Goal: Task Accomplishment & Management: Manage account settings

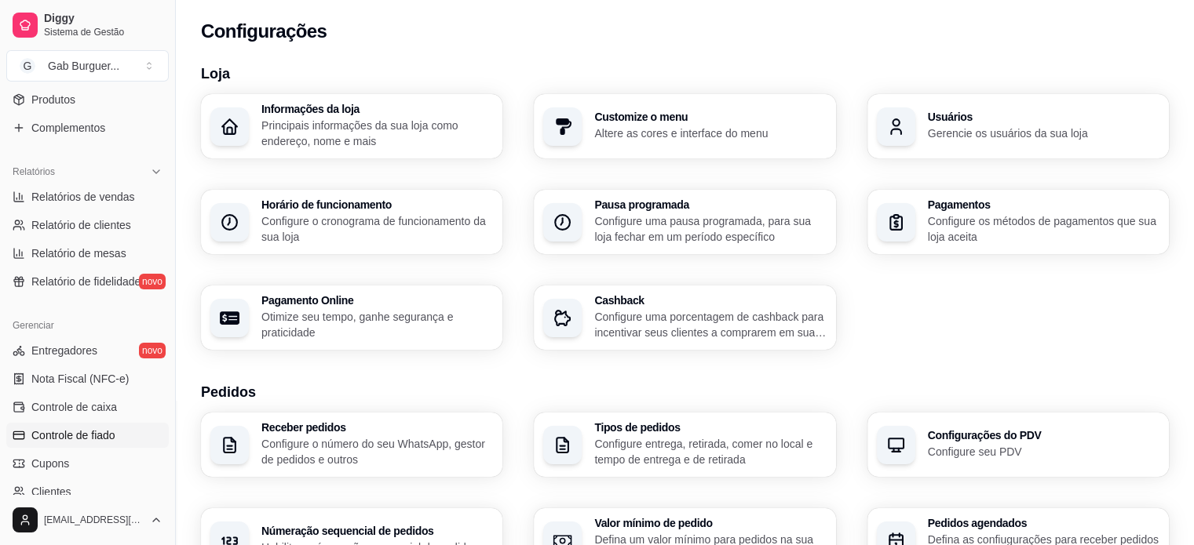
scroll to position [269, 0]
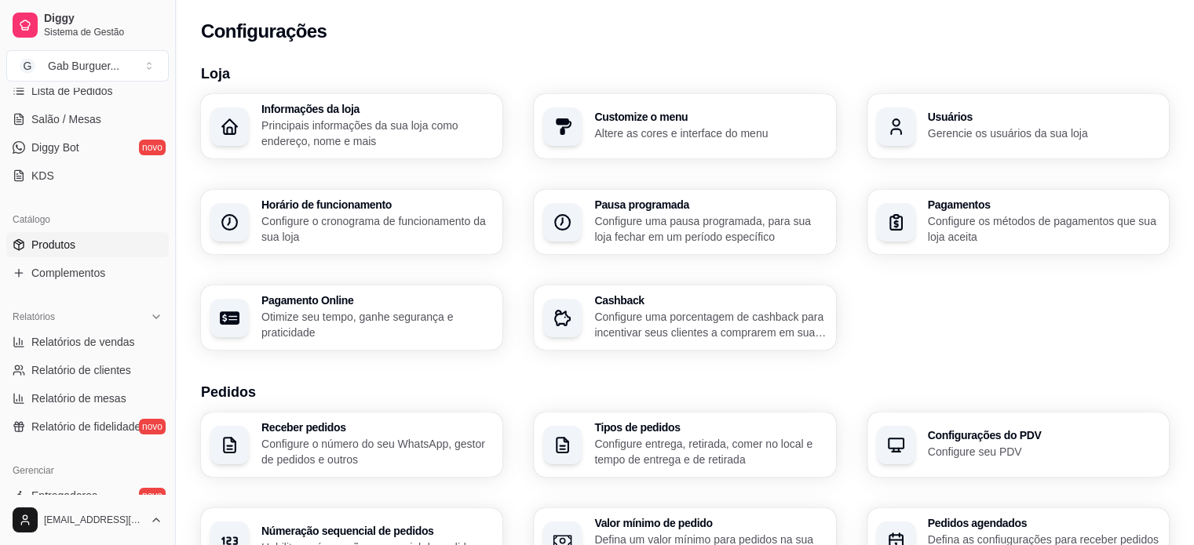
click at [90, 236] on link "Produtos" at bounding box center [87, 244] width 162 height 25
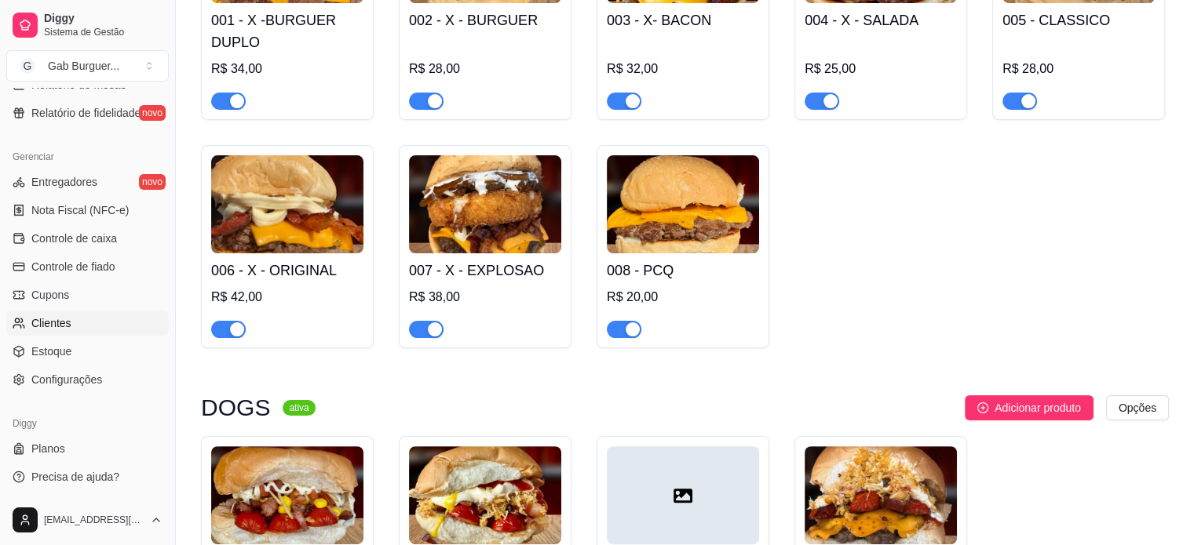
scroll to position [392, 0]
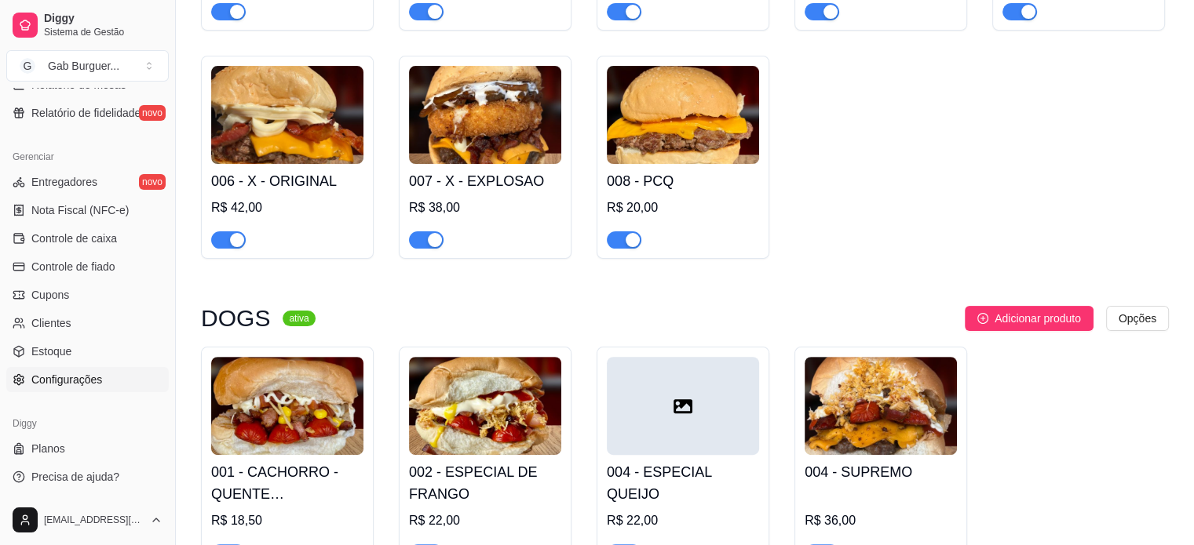
click at [70, 375] on span "Configurações" at bounding box center [66, 380] width 71 height 16
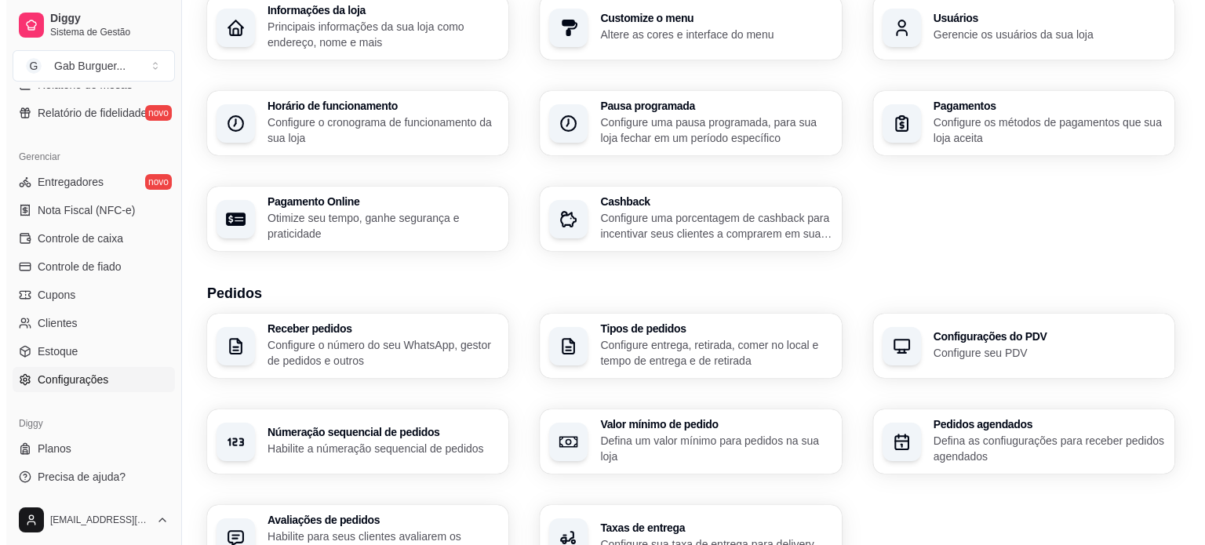
scroll to position [235, 0]
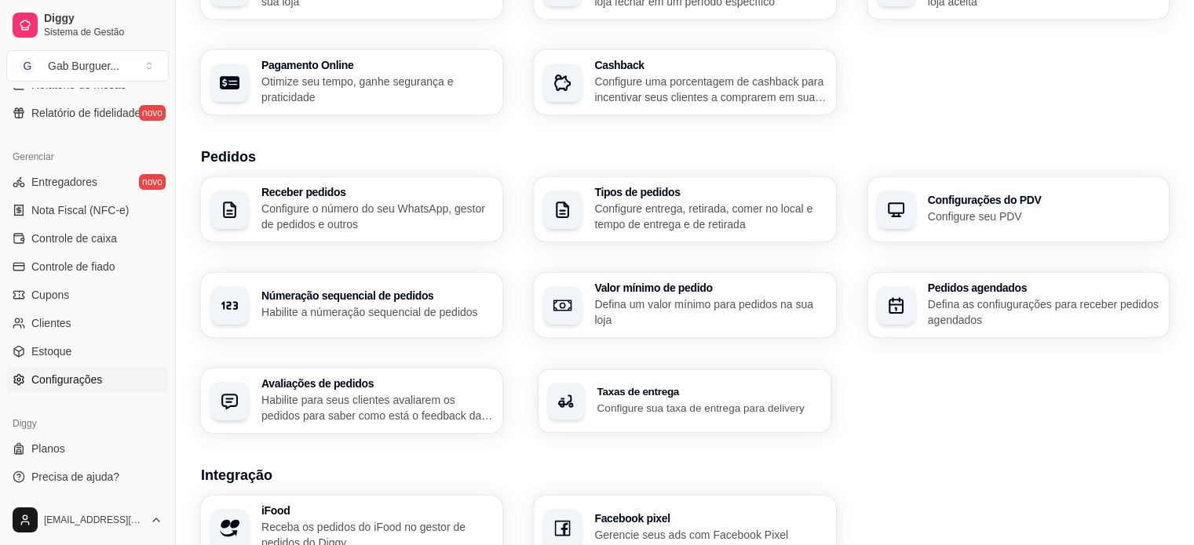
click at [669, 424] on div "Taxas de entrega Configure sua taxa de entrega para delivery" at bounding box center [684, 401] width 293 height 63
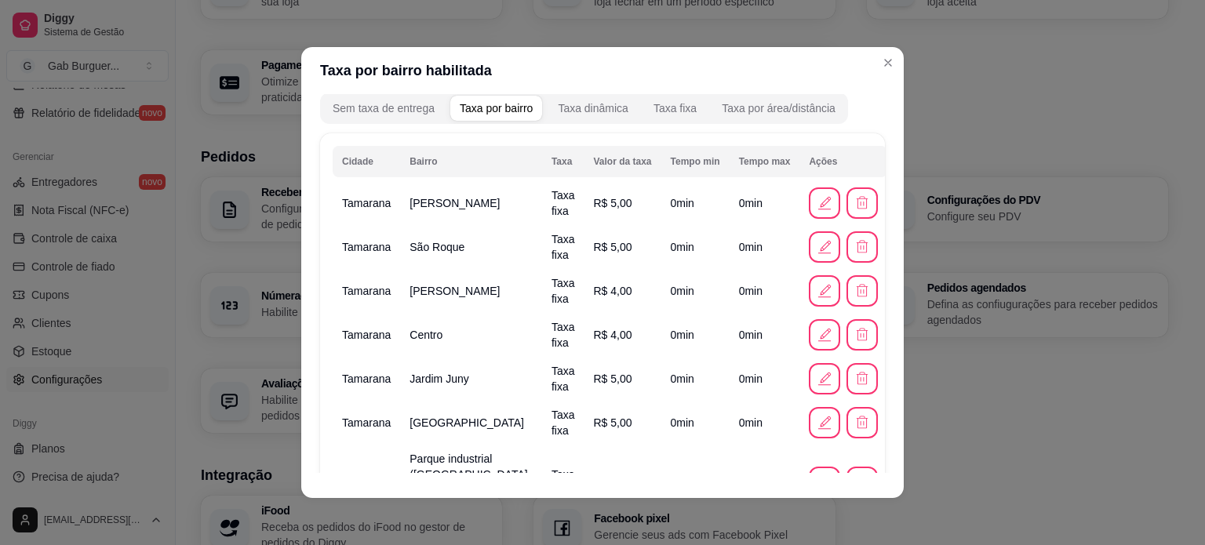
scroll to position [0, 0]
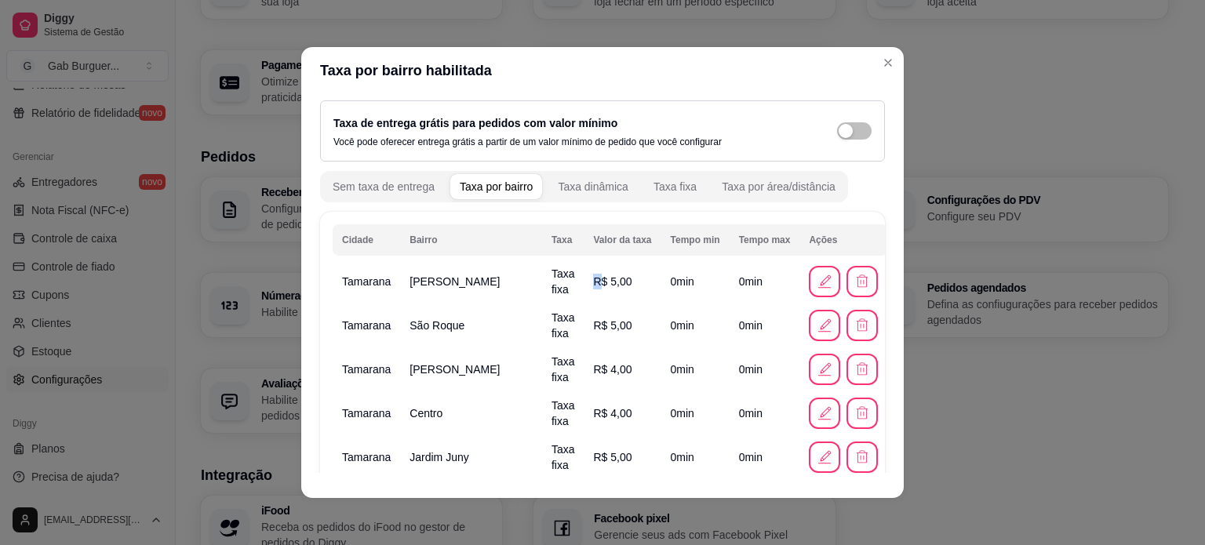
drag, startPoint x: 572, startPoint y: 286, endPoint x: 606, endPoint y: 297, distance: 35.7
click at [606, 297] on td "R$ 5,00" at bounding box center [622, 282] width 77 height 44
drag, startPoint x: 577, startPoint y: 327, endPoint x: 606, endPoint y: 319, distance: 30.1
click at [606, 319] on td "R$ 5,00" at bounding box center [622, 326] width 77 height 44
drag, startPoint x: 578, startPoint y: 374, endPoint x: 615, endPoint y: 374, distance: 37.7
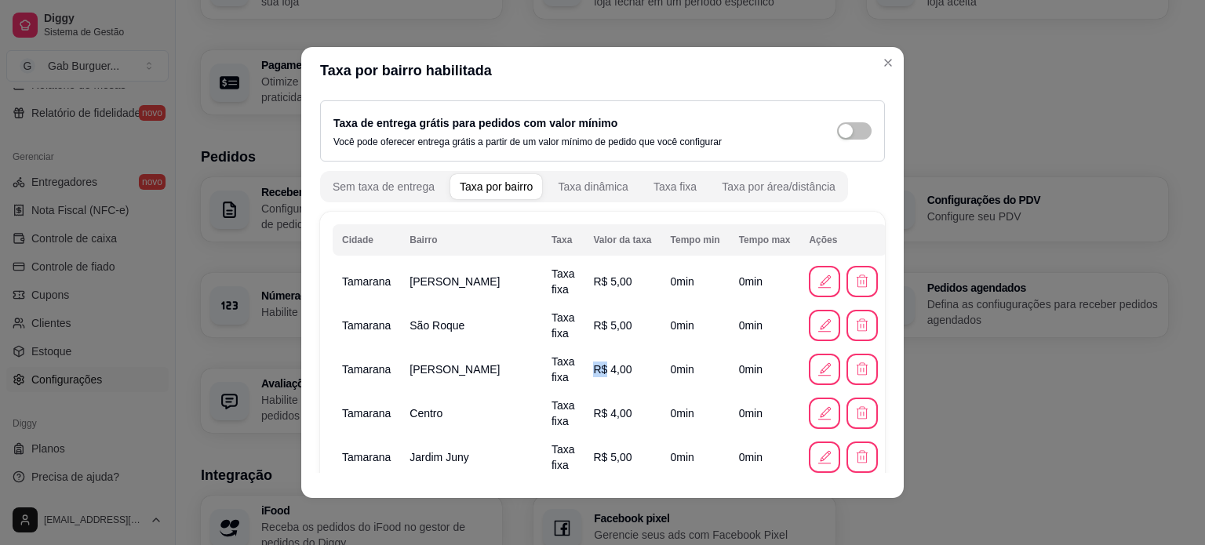
click at [615, 374] on td "R$ 4,00" at bounding box center [622, 370] width 77 height 44
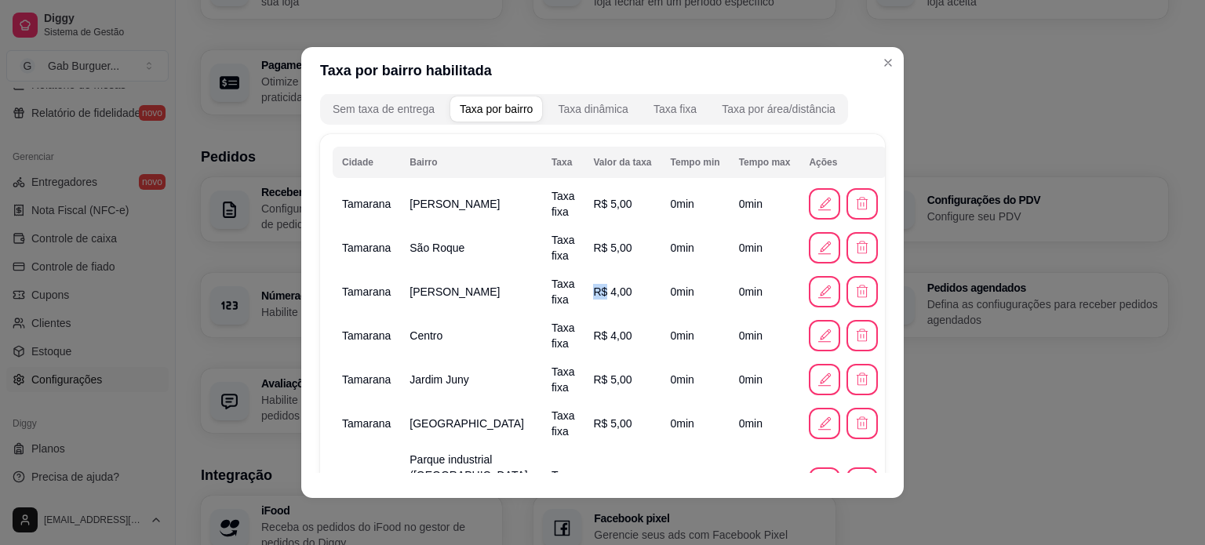
scroll to position [78, 0]
drag, startPoint x: 578, startPoint y: 335, endPoint x: 613, endPoint y: 338, distance: 35.5
click at [613, 338] on td "R$ 4,00" at bounding box center [622, 335] width 77 height 44
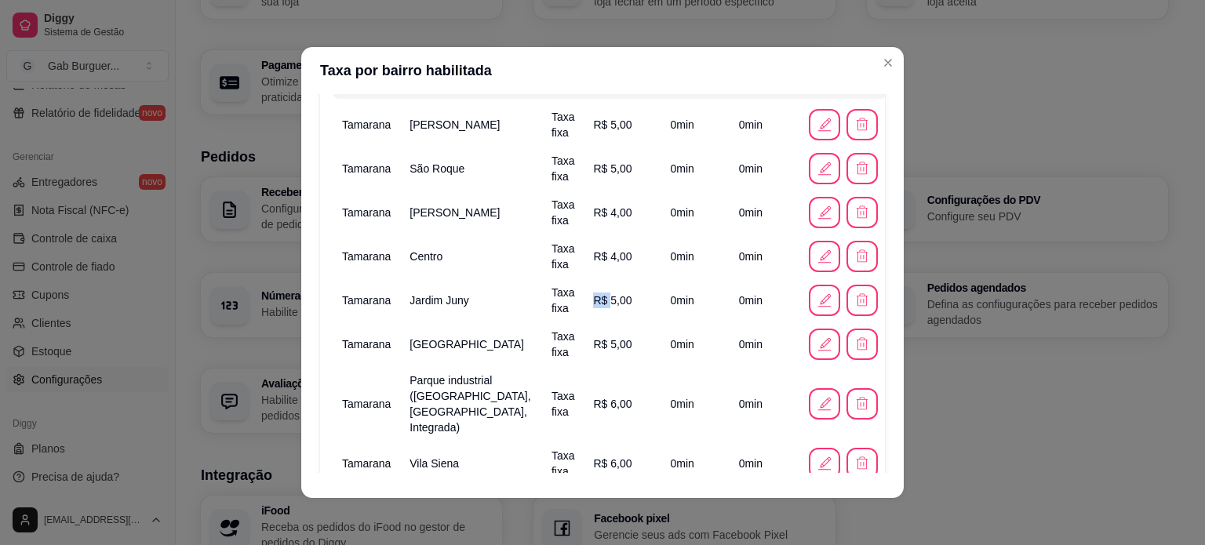
drag, startPoint x: 583, startPoint y: 305, endPoint x: 615, endPoint y: 301, distance: 31.6
click at [615, 301] on td "R$ 5,00" at bounding box center [622, 301] width 77 height 44
drag, startPoint x: 567, startPoint y: 349, endPoint x: 618, endPoint y: 356, distance: 51.5
click at [618, 356] on td "R$ 5,00" at bounding box center [622, 345] width 77 height 44
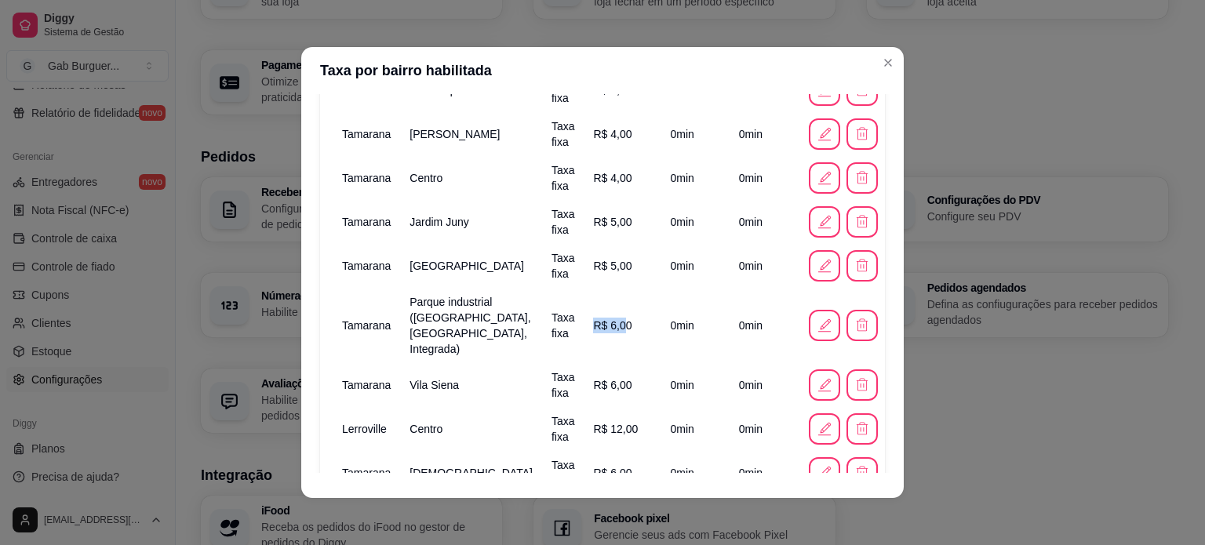
drag, startPoint x: 576, startPoint y: 328, endPoint x: 596, endPoint y: 324, distance: 20.0
click at [596, 324] on td "R$ 6,00" at bounding box center [622, 325] width 77 height 75
drag, startPoint x: 578, startPoint y: 370, endPoint x: 630, endPoint y: 366, distance: 52.7
click at [630, 366] on td "R$ 6,00" at bounding box center [622, 385] width 77 height 44
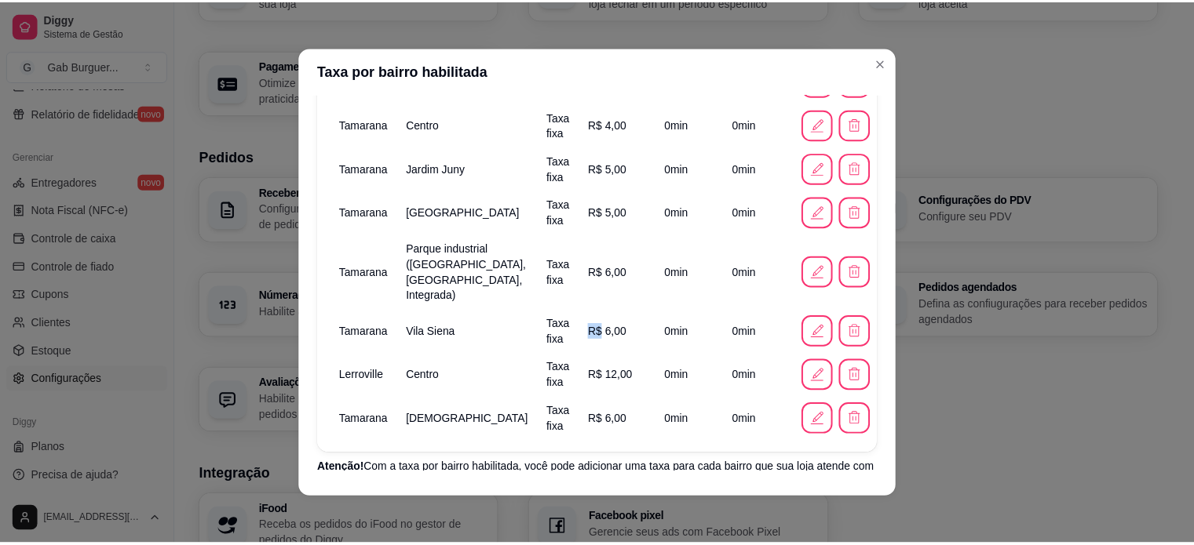
scroll to position [314, 0]
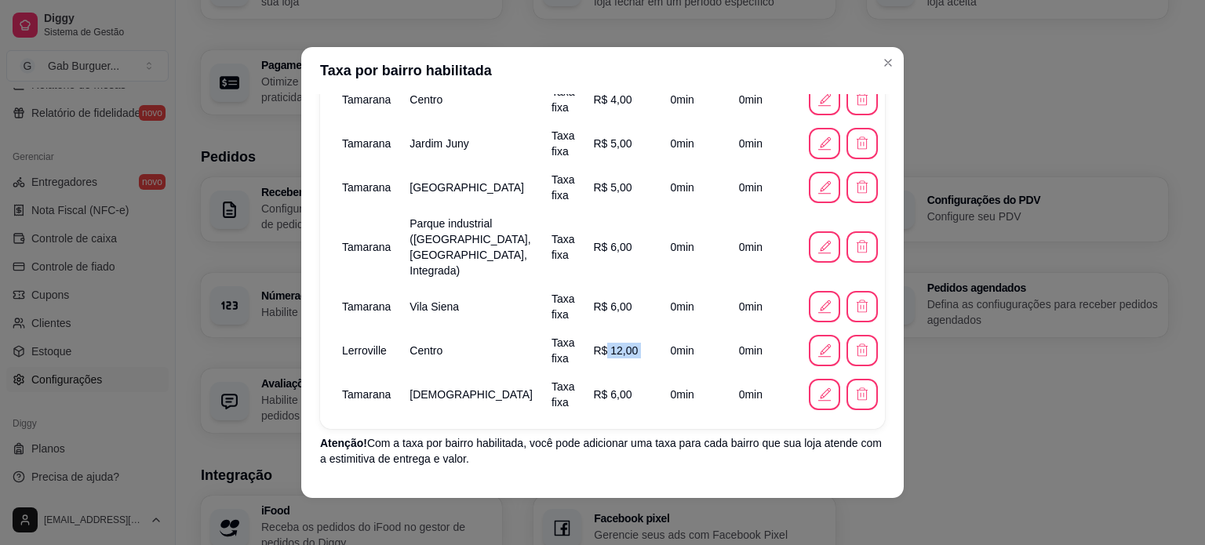
drag, startPoint x: 578, startPoint y: 341, endPoint x: 634, endPoint y: 341, distance: 56.5
click at [634, 341] on tr "Lerroville Centro Taxa fixa R$ 12,00 0 min 0 min" at bounding box center [610, 351] width 555 height 44
click at [514, 344] on tr "Lerroville Centro Taxa fixa R$ 12,00 0 min 0 min" at bounding box center [610, 351] width 555 height 44
drag, startPoint x: 579, startPoint y: 377, endPoint x: 609, endPoint y: 380, distance: 29.9
click at [609, 380] on td "R$ 6,00" at bounding box center [622, 395] width 77 height 44
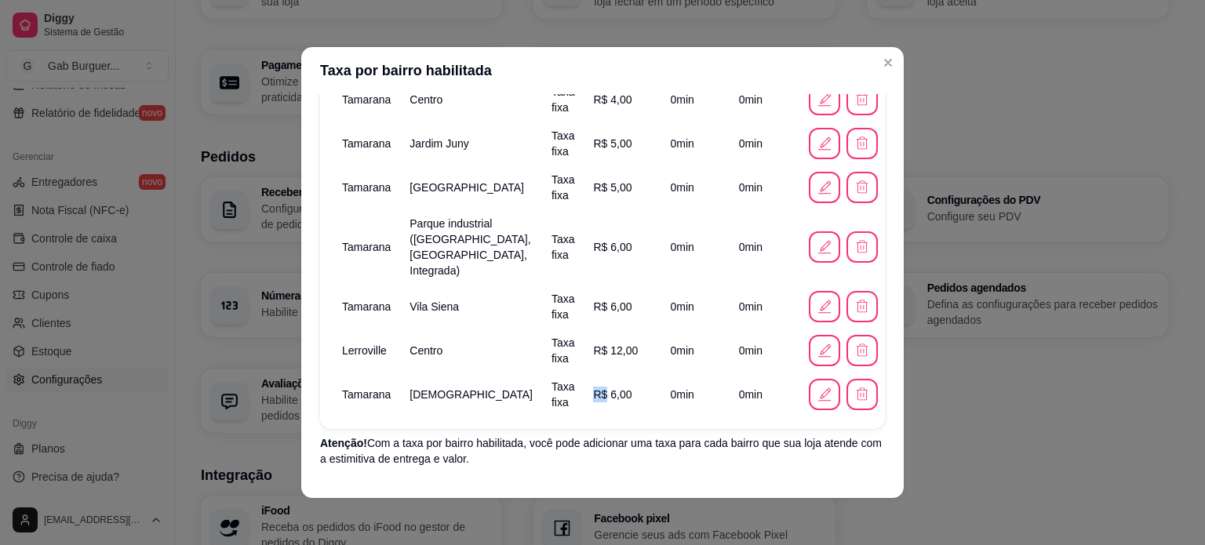
click at [610, 380] on td "R$ 6,00" at bounding box center [622, 395] width 77 height 44
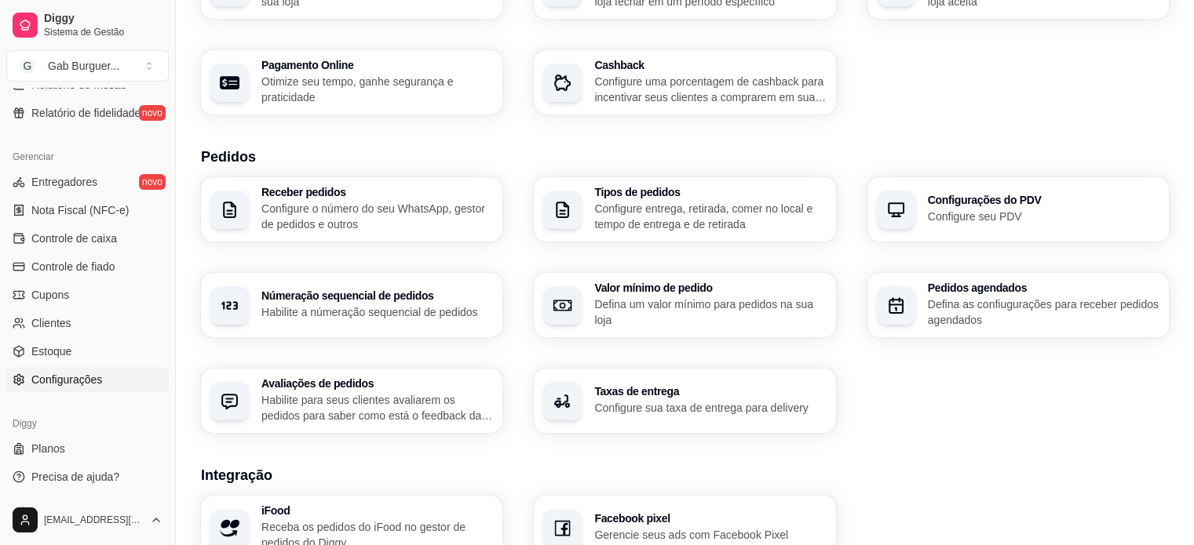
scroll to position [0, 0]
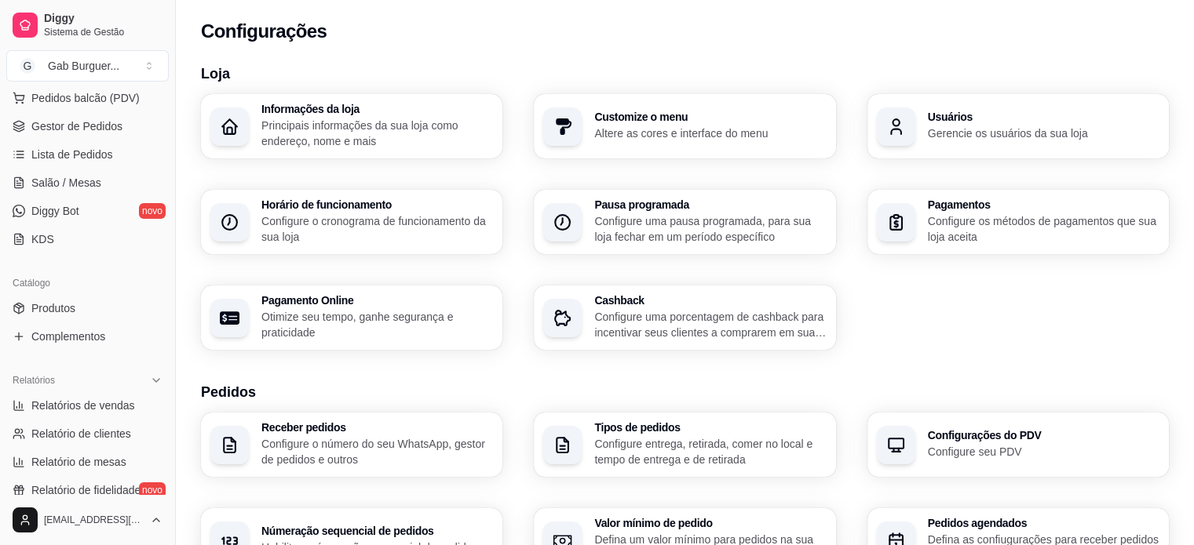
scroll to position [228, 0]
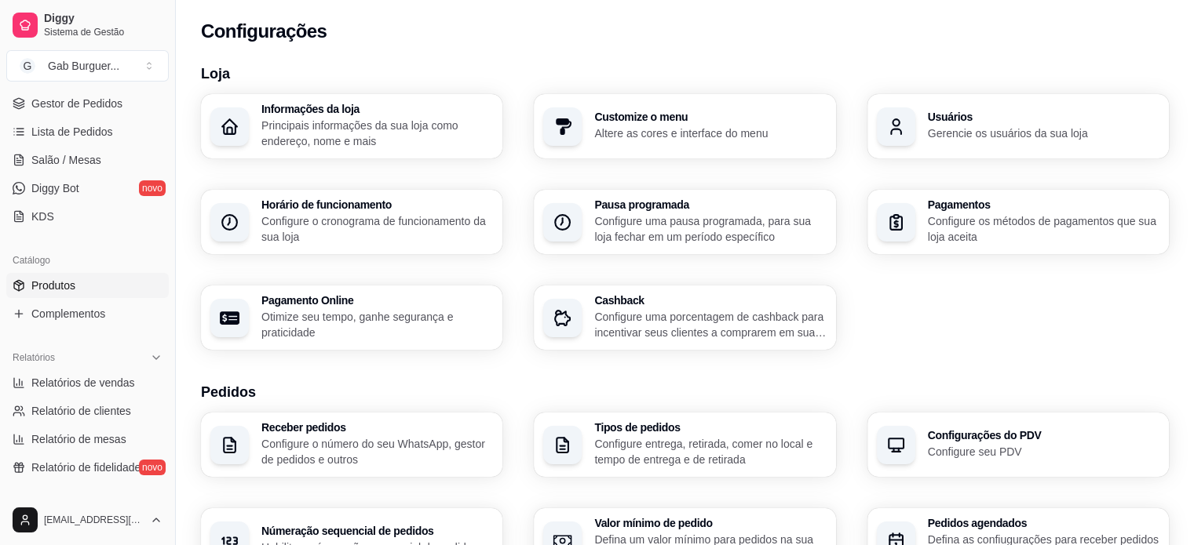
click at [104, 286] on link "Produtos" at bounding box center [87, 285] width 162 height 25
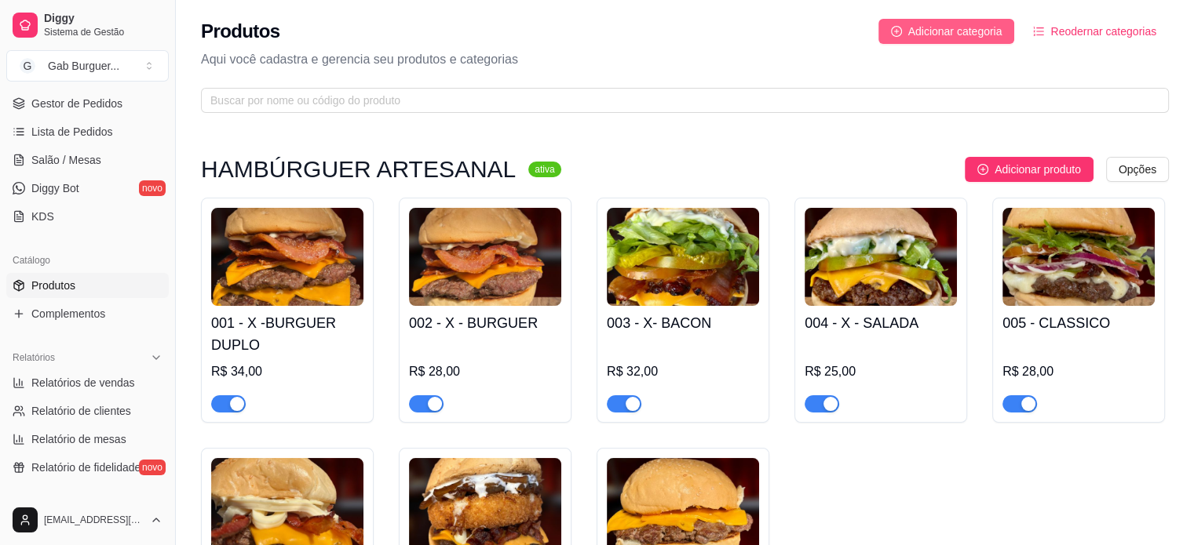
click at [932, 36] on span "Adicionar categoria" at bounding box center [955, 31] width 94 height 17
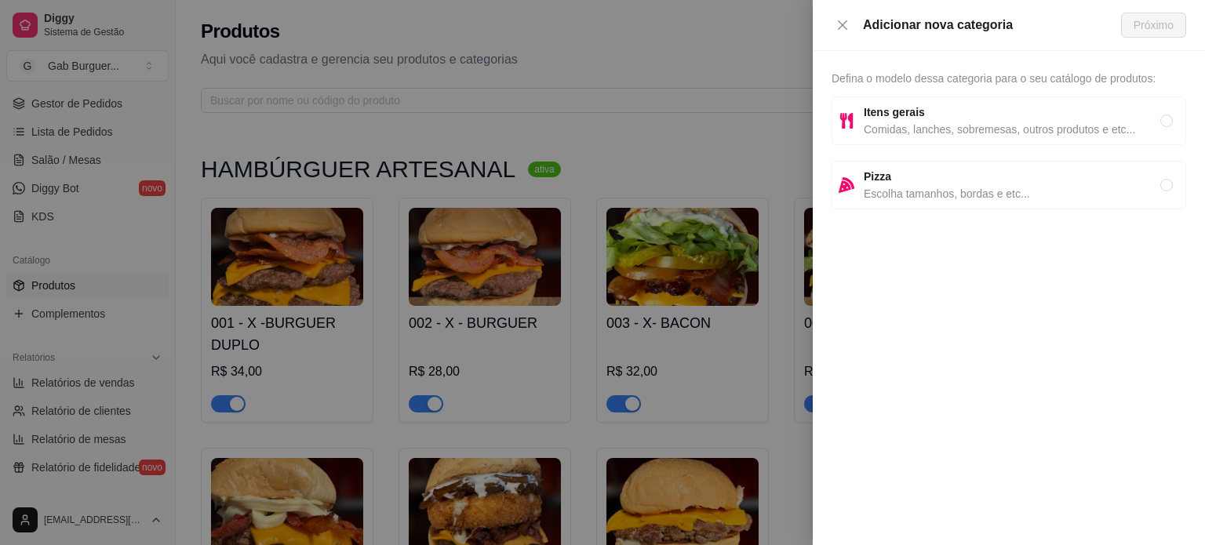
click at [893, 119] on strong "Itens gerais" at bounding box center [894, 112] width 61 height 13
radio input "true"
click at [1140, 24] on span "Próximo" at bounding box center [1154, 24] width 40 height 17
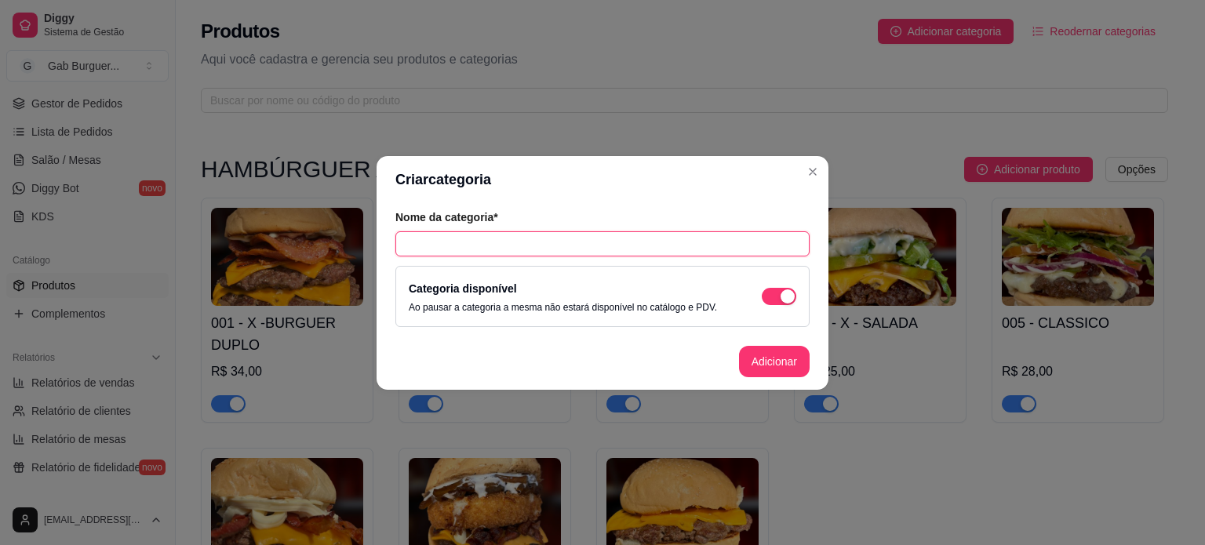
click at [452, 250] on input "text" at bounding box center [603, 244] width 414 height 25
type input "PORCÕES"
click at [746, 366] on button "Adicionar" at bounding box center [774, 361] width 71 height 31
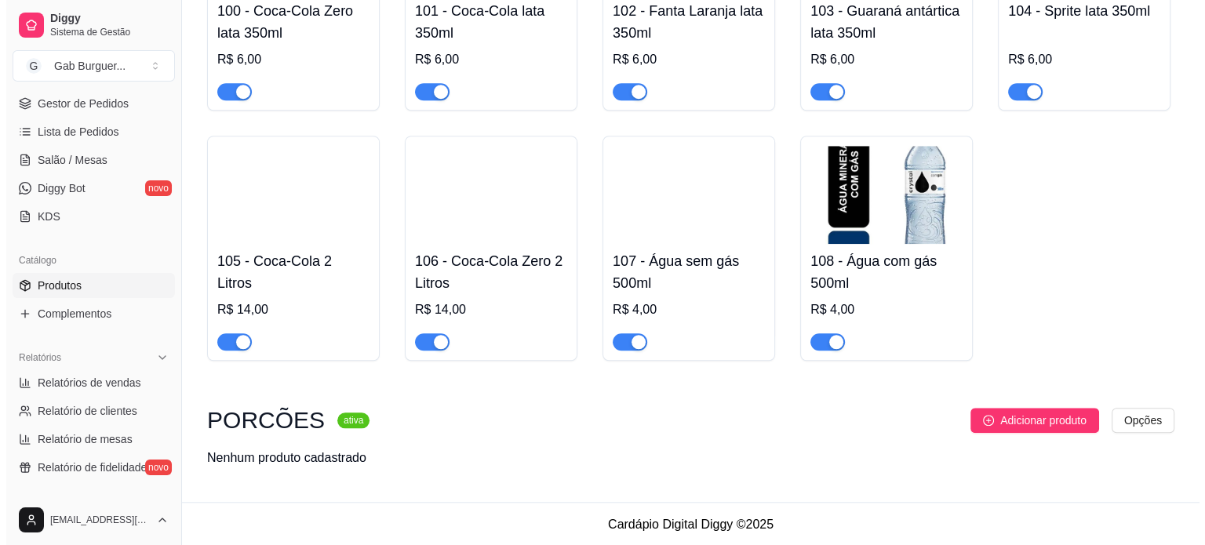
scroll to position [1464, 0]
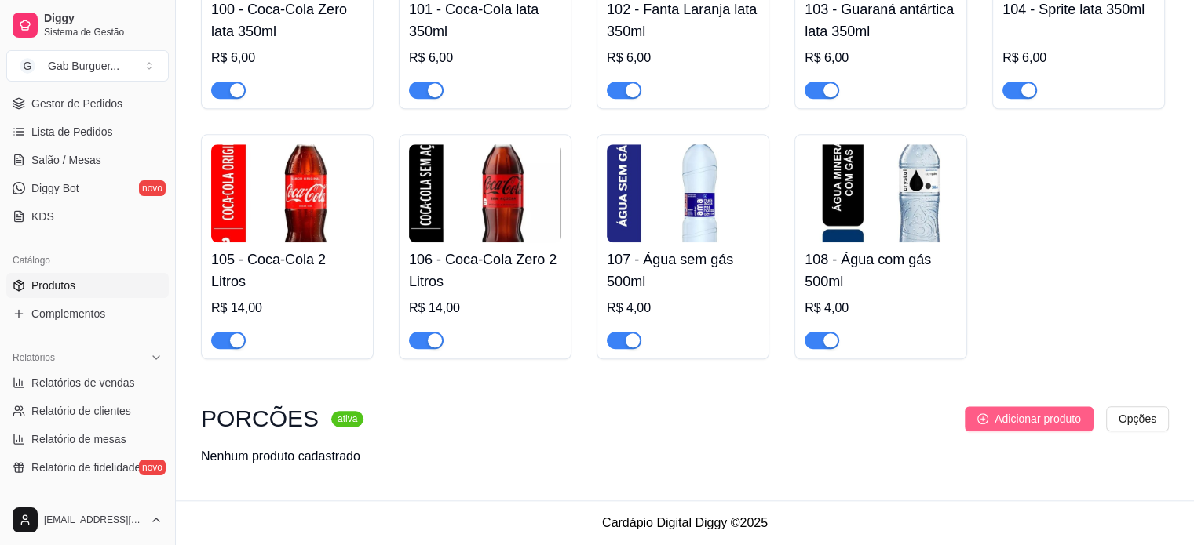
click at [1009, 413] on span "Adicionar produto" at bounding box center [1037, 418] width 86 height 17
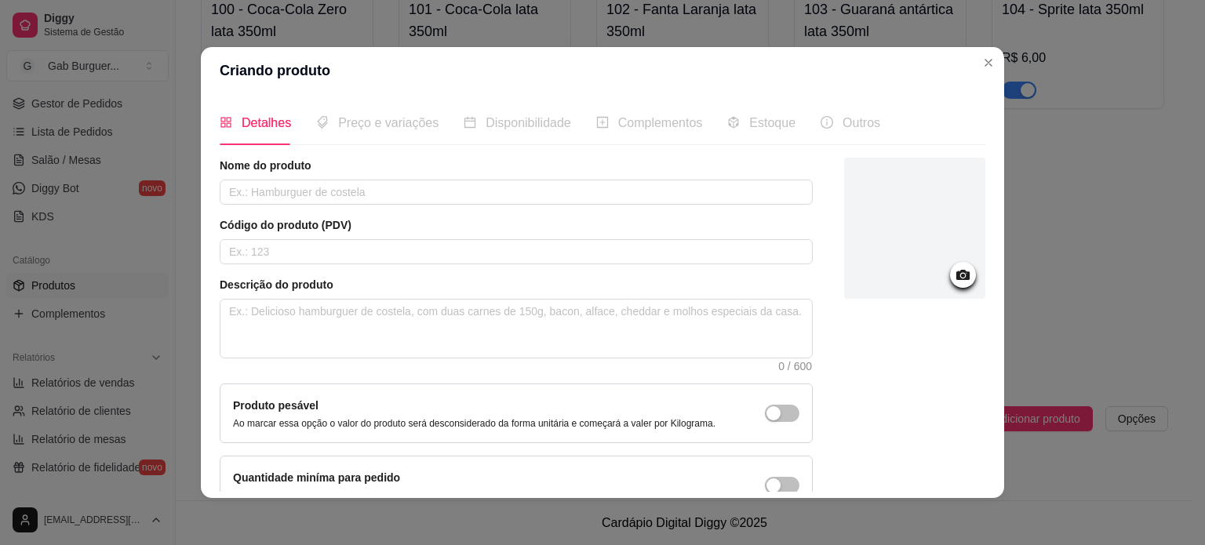
click at [954, 275] on icon at bounding box center [963, 275] width 18 height 18
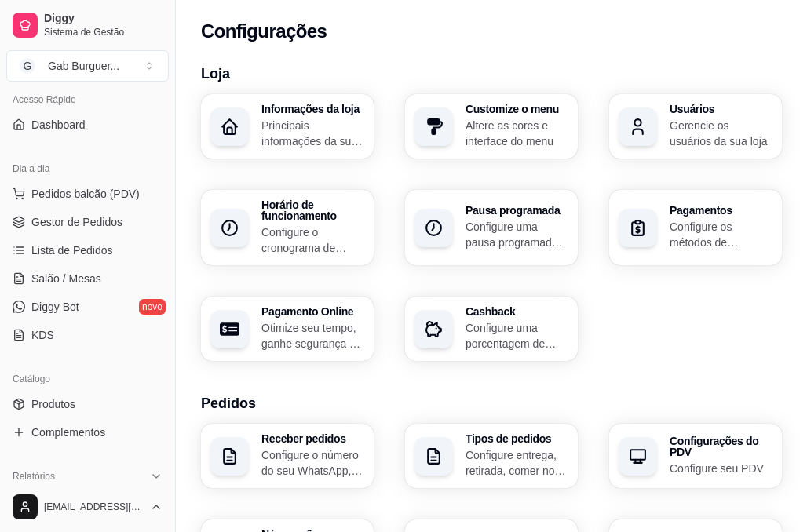
scroll to position [157, 0]
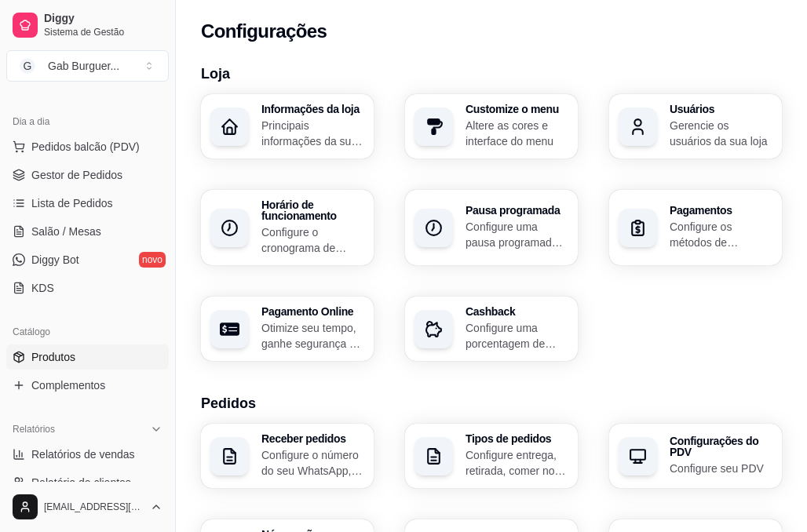
click at [70, 355] on span "Produtos" at bounding box center [53, 357] width 44 height 16
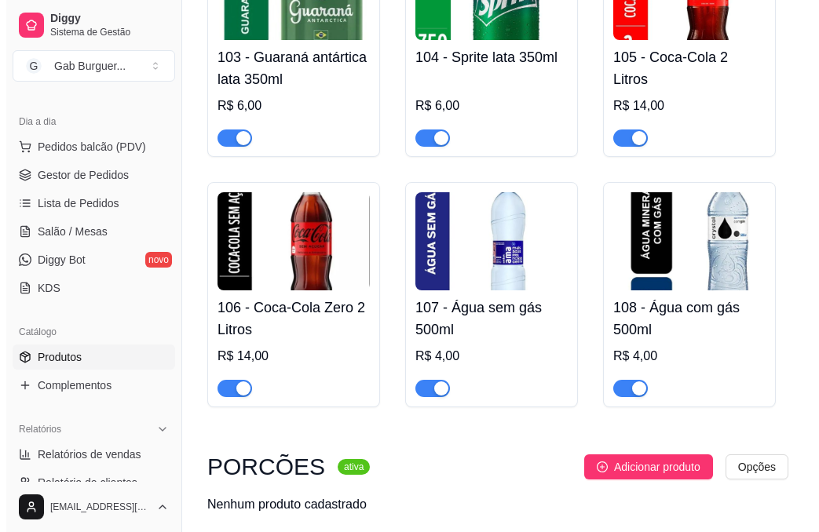
scroll to position [2187, 0]
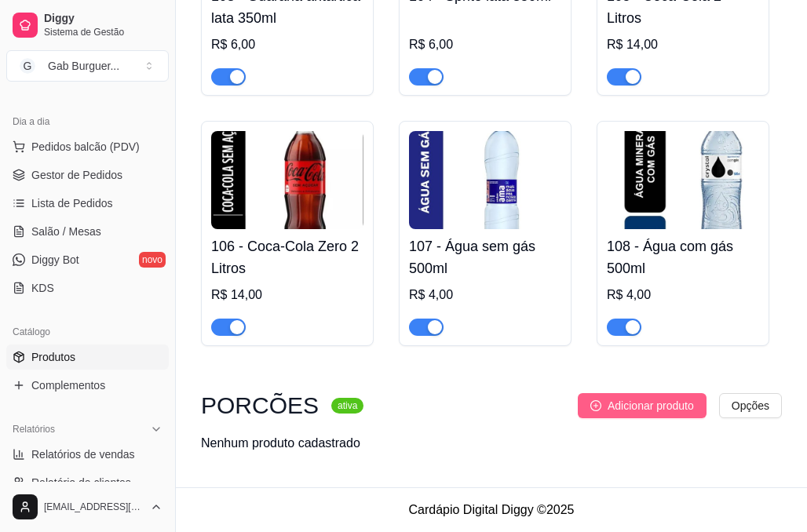
click at [655, 393] on button "Adicionar produto" at bounding box center [642, 405] width 129 height 25
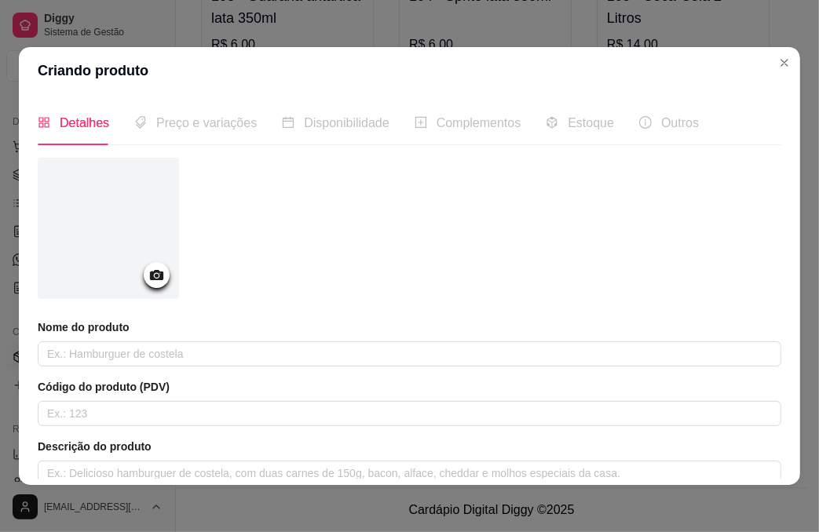
click at [159, 273] on icon at bounding box center [156, 275] width 13 height 10
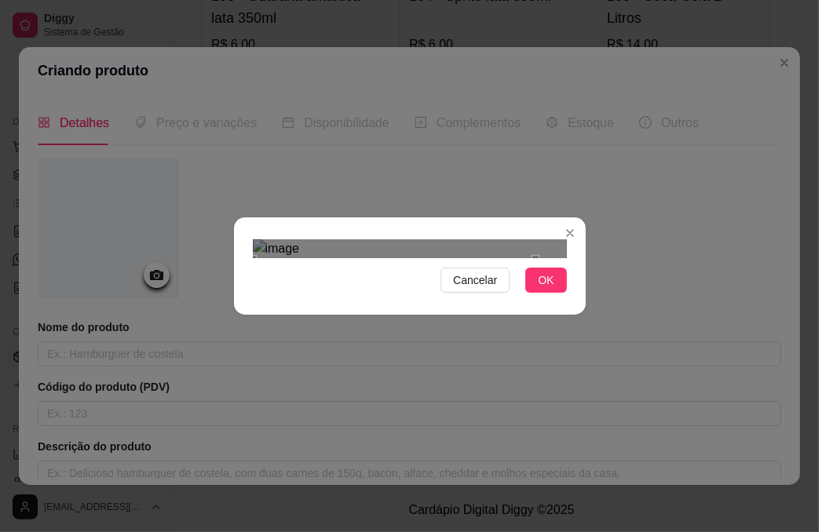
click at [324, 286] on div "Use the arrow keys to move the crop selection area" at bounding box center [394, 365] width 283 height 212
drag, startPoint x: 540, startPoint y: 381, endPoint x: 527, endPoint y: 370, distance: 16.2
click at [534, 293] on button "OK" at bounding box center [545, 280] width 41 height 25
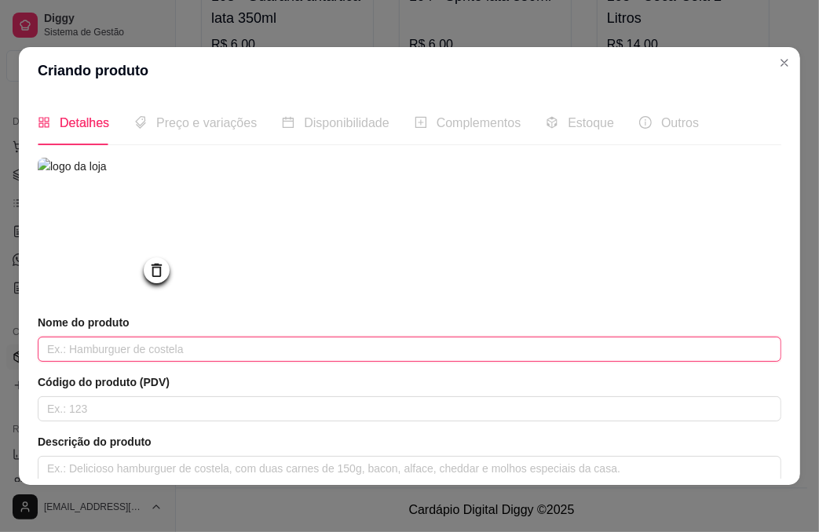
click at [103, 355] on input "text" at bounding box center [409, 349] width 743 height 25
type input "P"
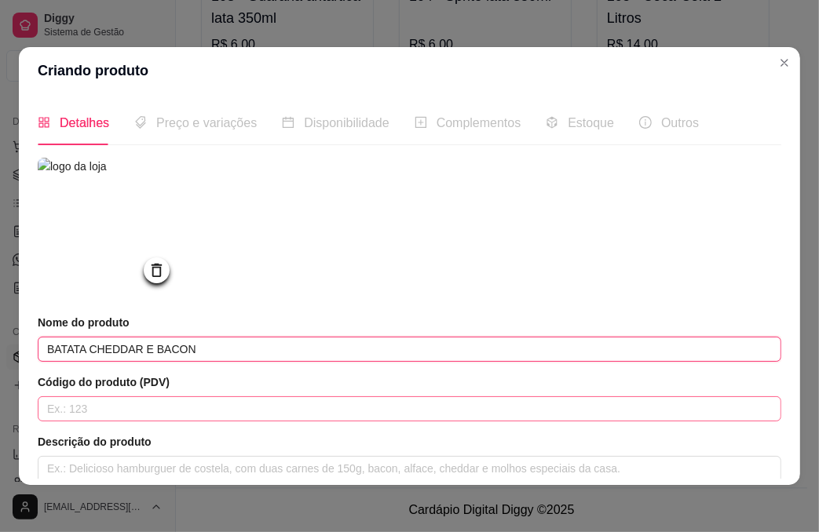
type input "BATATA CHEDDAR E BACON"
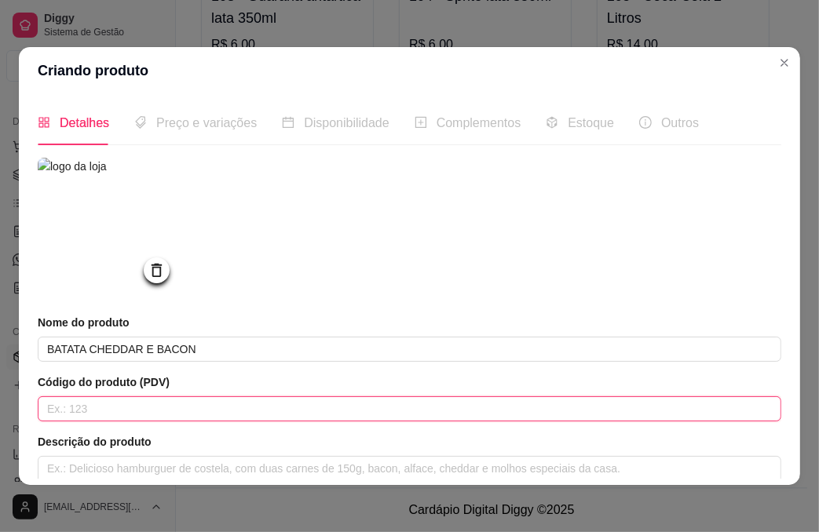
click at [531, 414] on input "text" at bounding box center [409, 408] width 743 height 25
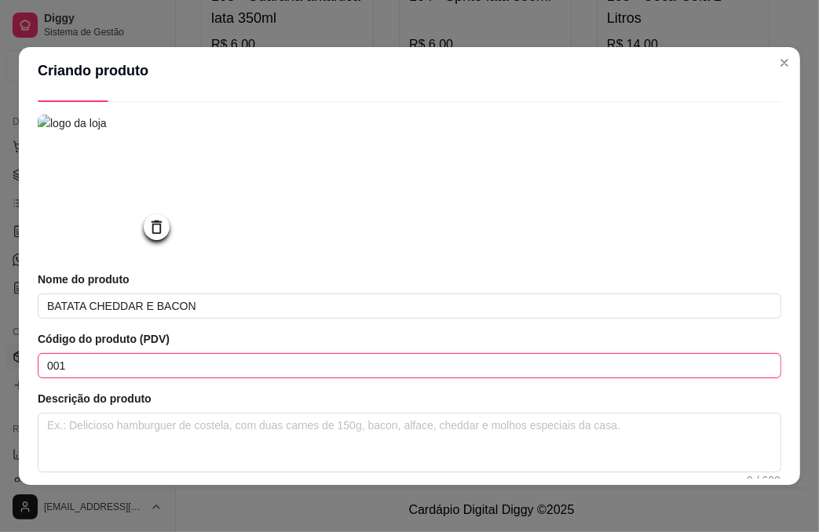
scroll to position [78, 0]
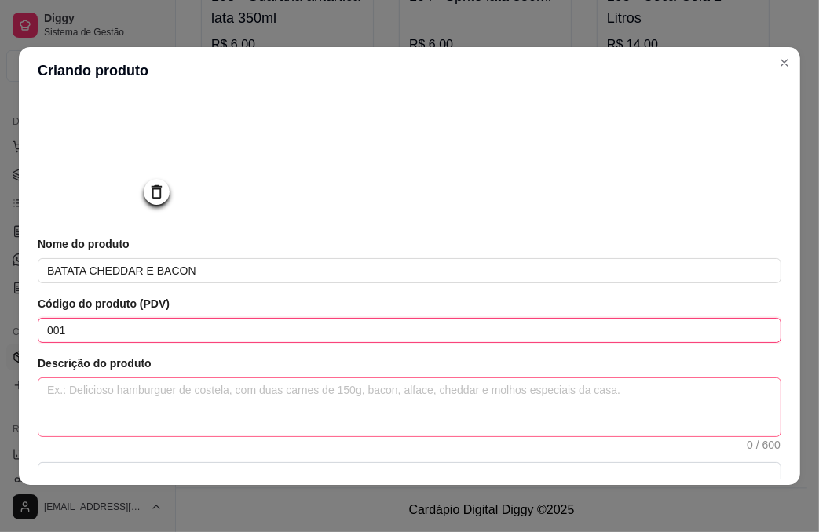
type input "001"
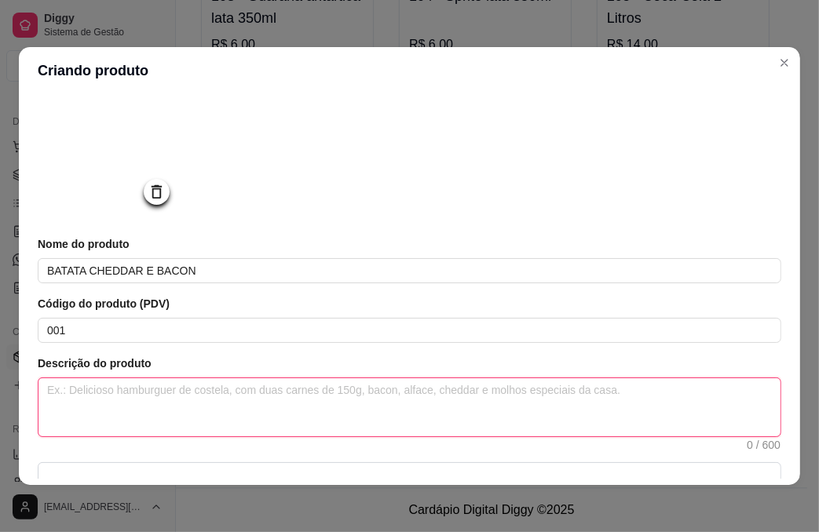
click at [217, 410] on textarea at bounding box center [409, 407] width 742 height 58
type textarea "P"
type textarea "PO"
type textarea "POR"
type textarea "PORÇ"
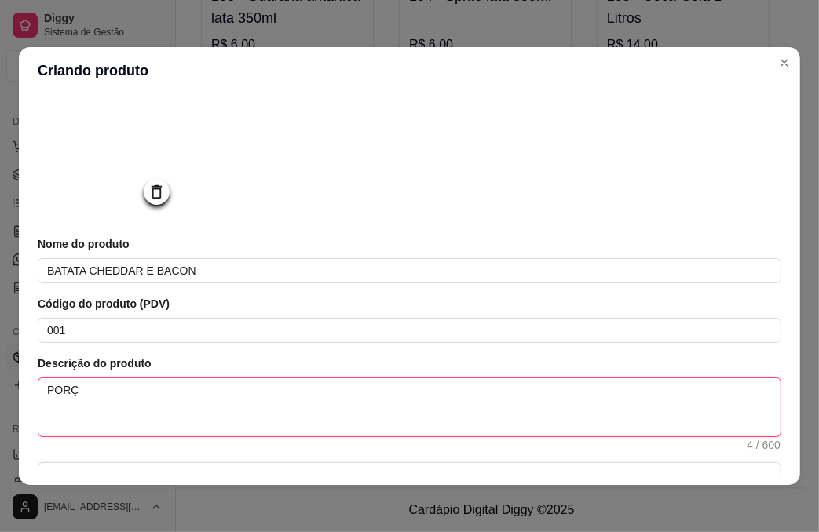
type textarea "PORÇÃ"
type textarea "PORÇÃO"
type textarea "PORÇÃO B"
type textarea "PORÇÃO BA"
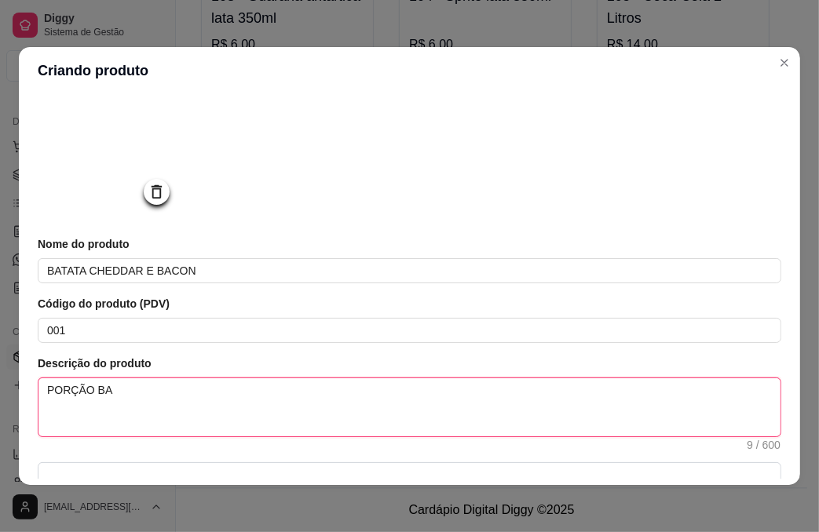
type textarea "PORÇÃO BAT"
type textarea "PORÇÃO BATA"
type textarea "PORÇÃO BATAT"
type textarea "PORÇÃO BATATA"
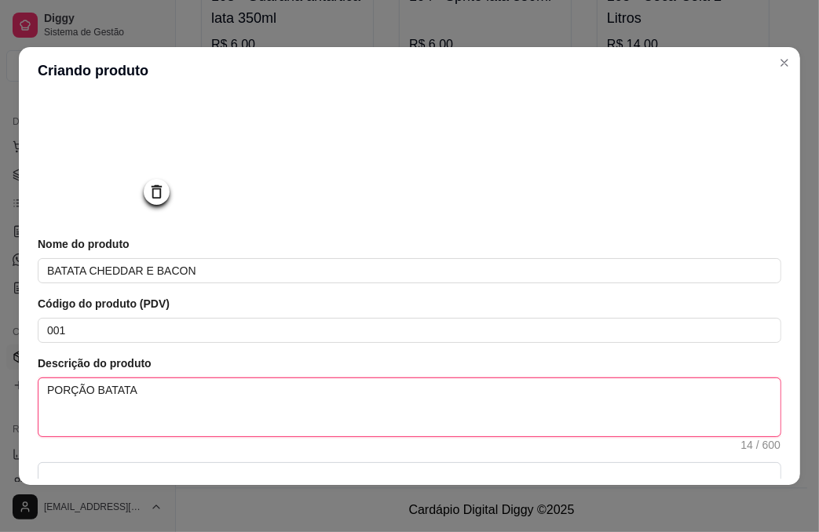
type textarea "PORÇÃO BATATA 5"
type textarea "PORÇÃO BATATA 50"
type textarea "PORÇÃO BATATA 500"
type textarea "PORÇÃO BATATA 500G"
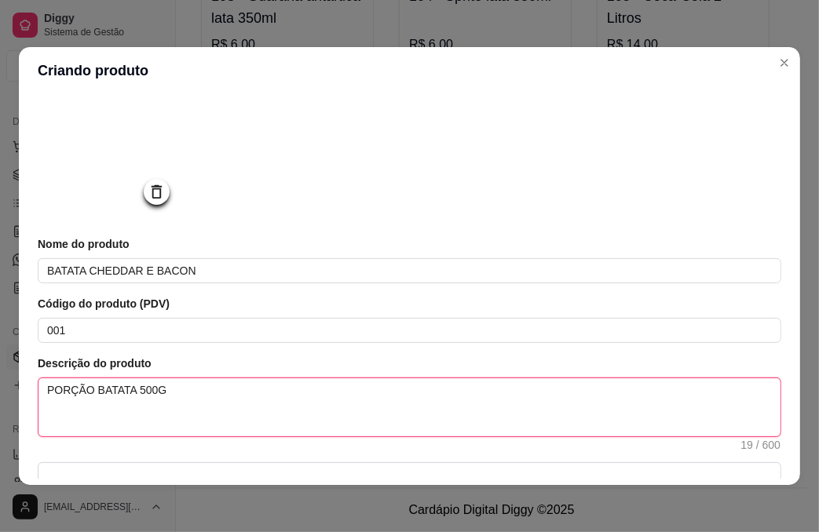
type textarea "PORÇÃO BATATA 500G C"
type textarea "PORÇÃO BATATA 500G CH"
type textarea "PORÇÃO BATATA 500G CHE"
type textarea "PORÇÃO BATATA 500G CHED"
type textarea "PORÇÃO BATATA 500G CHEDD"
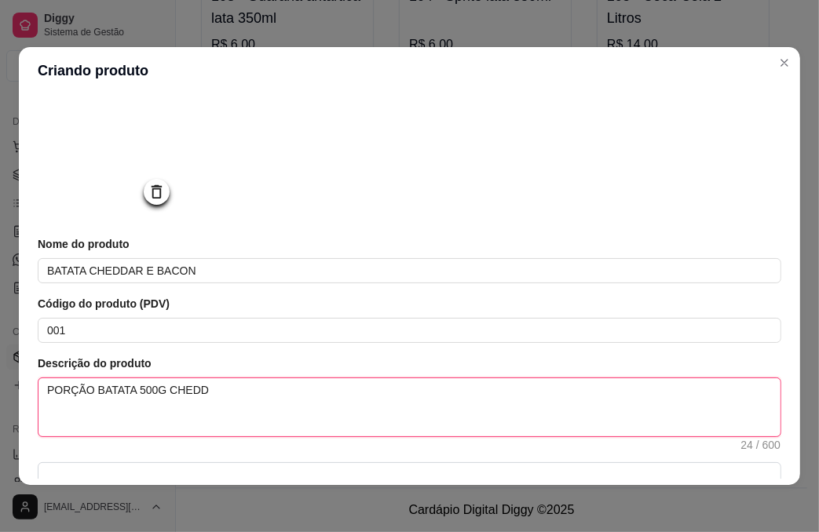
type textarea "PORÇÃO BATATA 500G CHEDDA"
type textarea "PORÇÃO BATATA 500G CHEDDAR"
type textarea "PORÇÃO BATATA 500G CHEDDAR E"
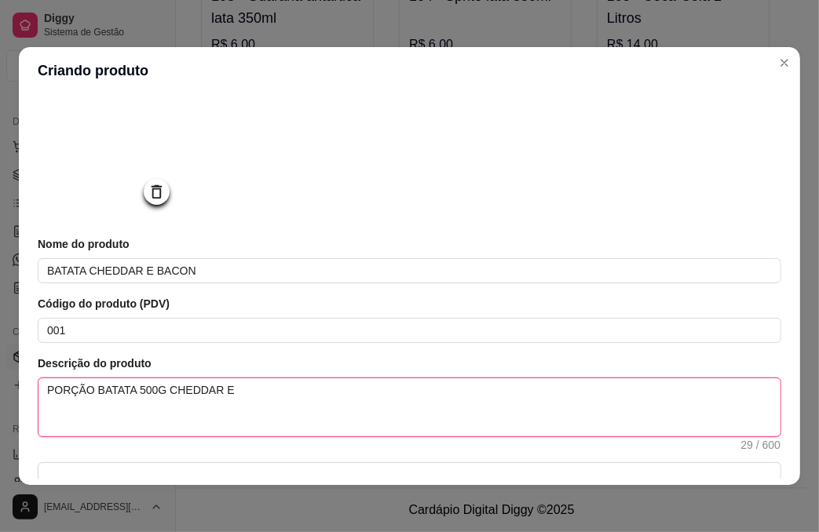
type textarea "PORÇÃO BATATA 500G CHEDDAR E B"
type textarea "PORÇÃO BATATA 500G CHEDDAR E BA"
type textarea "PORÇÃO BATATA 500G CHEDDAR E BAC"
type textarea "PORÇÃO BATATA 500G CHEDDAR E BACO"
type textarea "PORÇÃO BATATA 500G CHEDDAR E BACON"
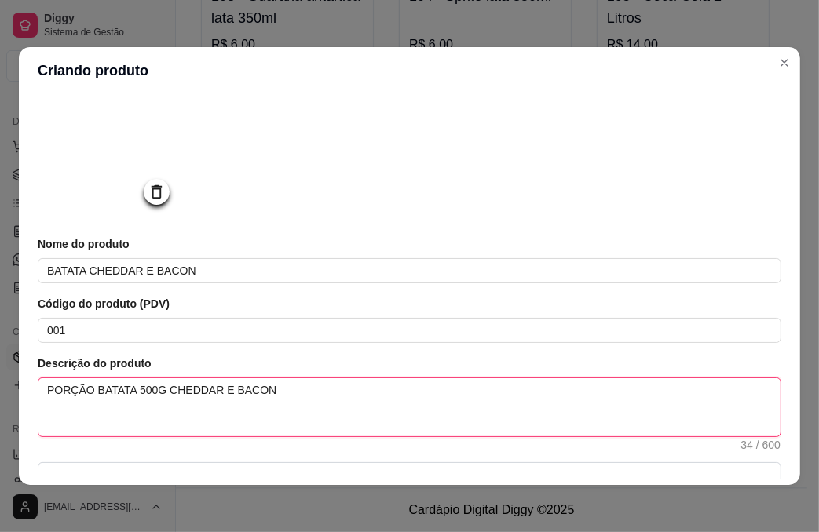
type textarea "PORÇÃO BATATA 500G CHEDDAR E BACO"
type textarea "PORÇÃO BATATA 500G CHEDDAR E BAC"
type textarea "PORÇÃO BATATA 500G CHEDDAR E BA"
type textarea "PORÇÃO BATATA 500G CHEDDAR E B"
type textarea "PORÇÃO BATATA 500G CHEDDAR E"
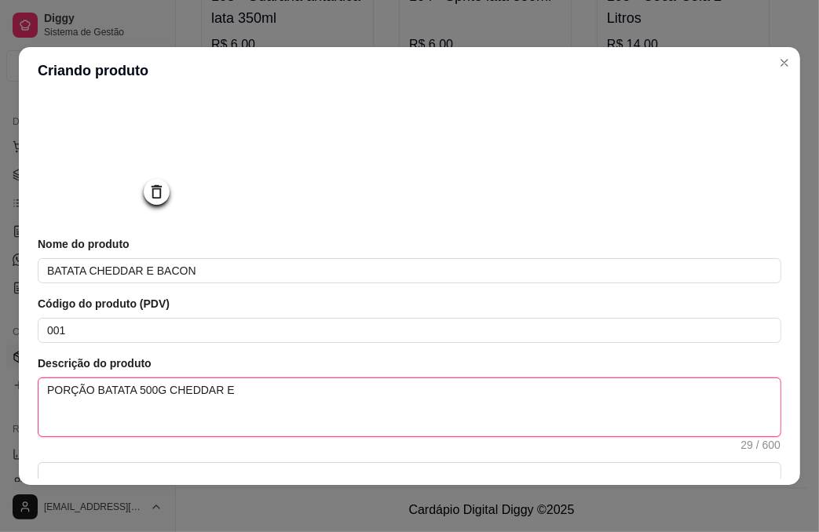
type textarea "PORÇÃO BATATA 500G CHEDDAR E"
type textarea "PORÇÃO BATATA 500G CHEDDAR"
type textarea "PORÇÃO BATATA 500G CHEDDAR C"
type textarea "PORÇÃO BATATA 500G CHEDDAR CR"
type textarea "PORÇÃO BATATA 500G CHEDDAR CRE"
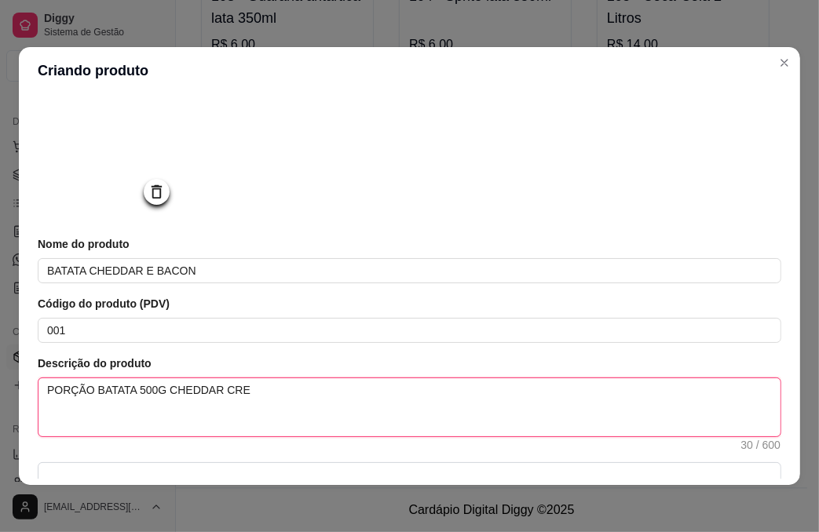
type textarea "PORÇÃO BATATA 500G CHEDDAR CREM"
type textarea "PORÇÃO BATATA 500G CHEDDAR CREMO"
type textarea "PORÇÃO BATATA 500G CHEDDAR CREMOS"
type textarea "PORÇÃO BATATA 500G CHEDDAR CREMOSO"
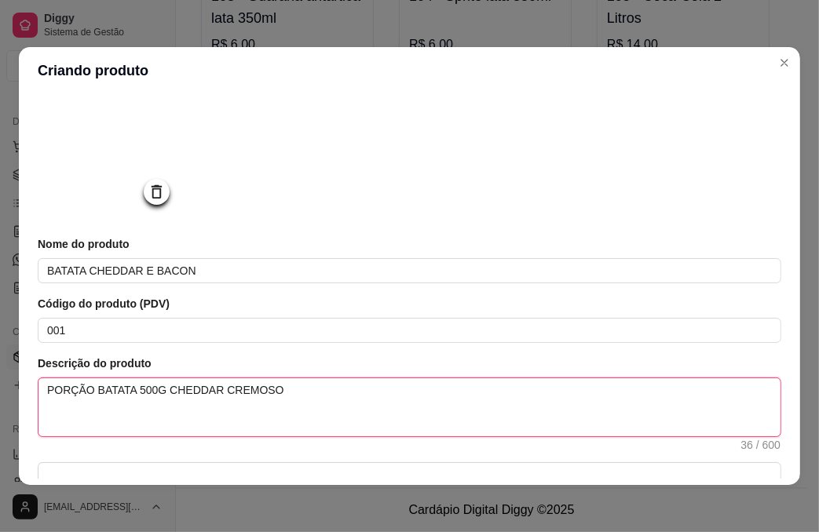
type textarea "PORÇÃO BATATA 500G CHEDDAR CREMOSO E"
type textarea "PORÇÃO BATATA 500G CHEDDAR CREMOSO E C"
type textarea "PORÇÃO BATATA 500G CHEDDAR CREMOSO E CA"
type textarea "PORÇÃO BATATA 500G CHEDDAR CREMOSO E CAC"
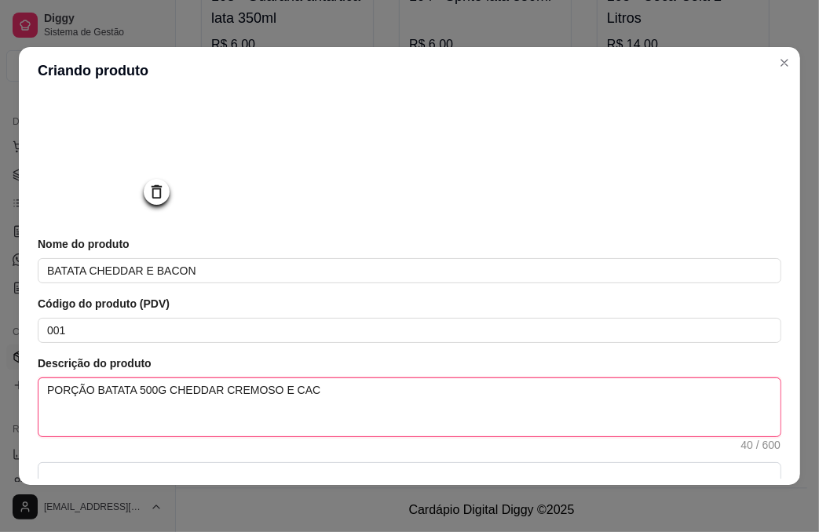
type textarea "PORÇÃO BATATA 500G CHEDDAR CREMOSO E CACO"
type textarea "PORÇÃO BATATA 500G CHEDDAR CREMOSO E CACON"
type textarea "PORÇÃO BATATA 500G CHEDDAR CREMOSO E CACO"
type textarea "PORÇÃO BATATA 500G CHEDDAR CREMOSO E CAC"
type textarea "PORÇÃO BATATA 500G CHEDDAR CREMOSO E CA"
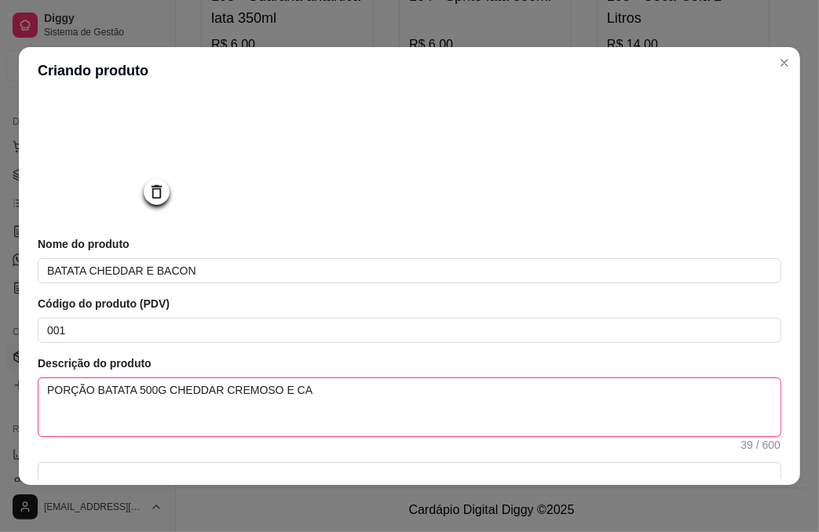
type textarea "PORÇÃO BATATA 500G CHEDDAR CREMOSO E C"
type textarea "PORÇÃO BATATA 500G CHEDDAR CREMOSO E"
type textarea "PORÇÃO BATATA 500G CHEDDAR CREMOSO E B"
type textarea "PORÇÃO BATATA 500G CHEDDAR CREMOSO E BA"
type textarea "PORÇÃO BATATA 500G CHEDDAR CREMOSO E BAC"
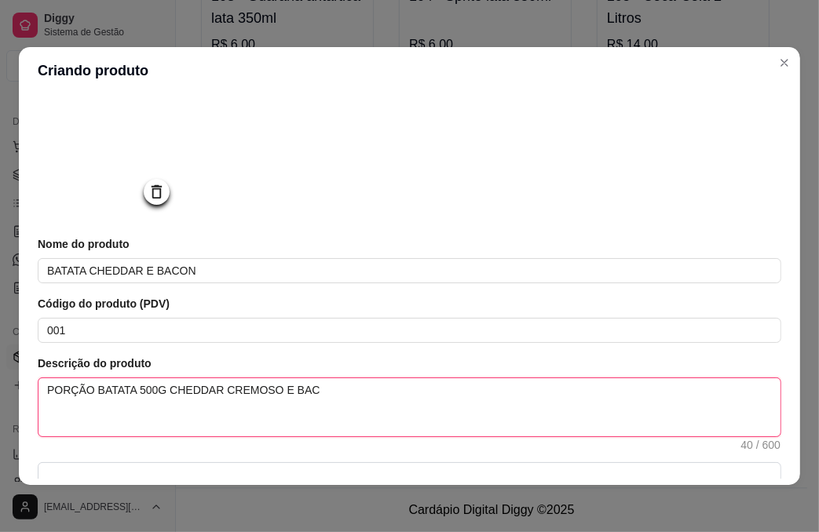
type textarea "PORÇÃO BATATA 500G CHEDDAR CREMOSO E BACO"
type textarea "PORÇÃO BATATA 500G CHEDDAR CREMOSO E BACON"
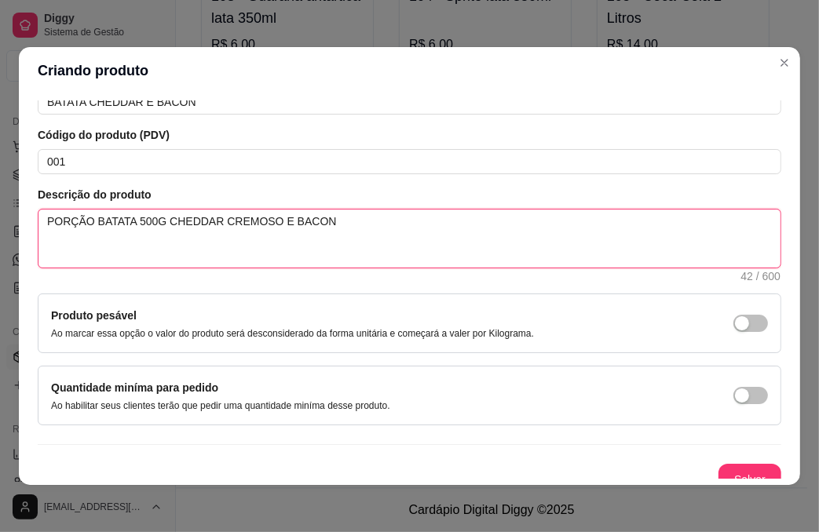
scroll to position [266, 0]
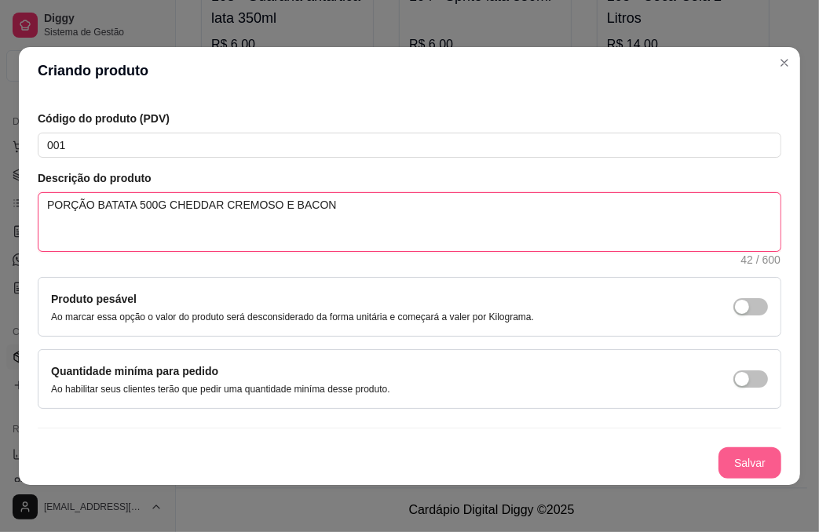
type textarea "PORÇÃO BATATA 500G CHEDDAR CREMOSO E BACON"
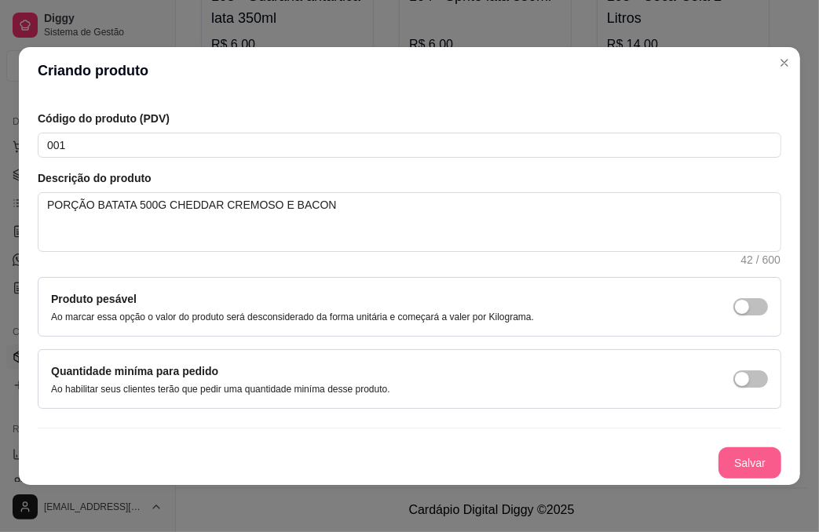
click at [718, 449] on button "Salvar" at bounding box center [749, 462] width 63 height 31
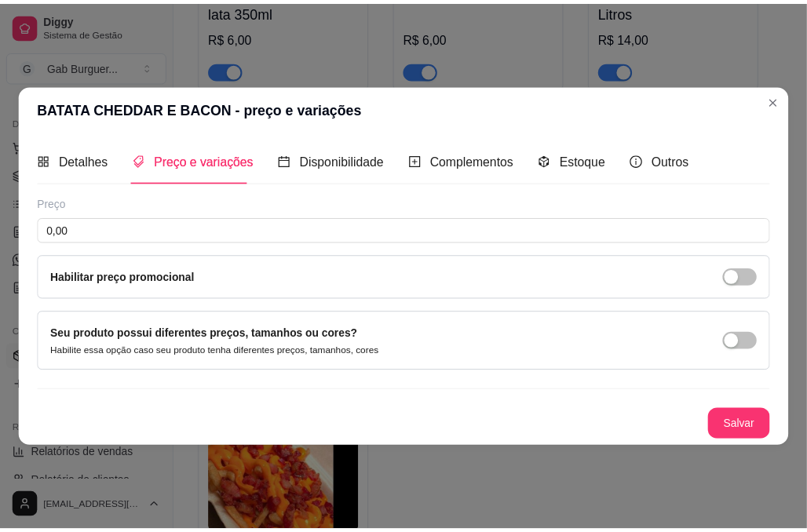
scroll to position [0, 0]
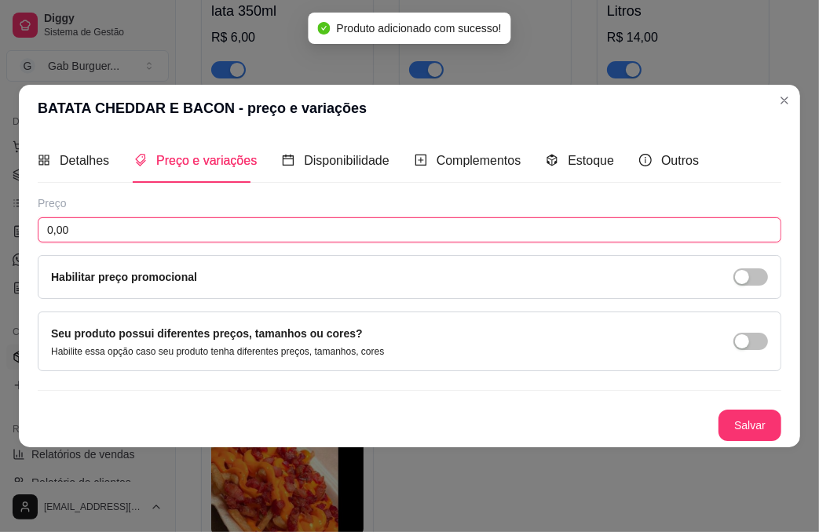
click at [201, 223] on input "0,00" at bounding box center [409, 229] width 743 height 25
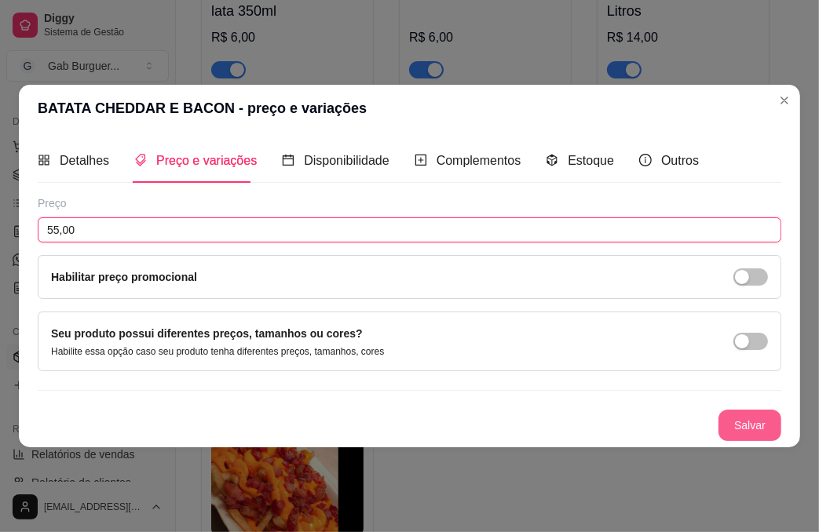
type input "55,00"
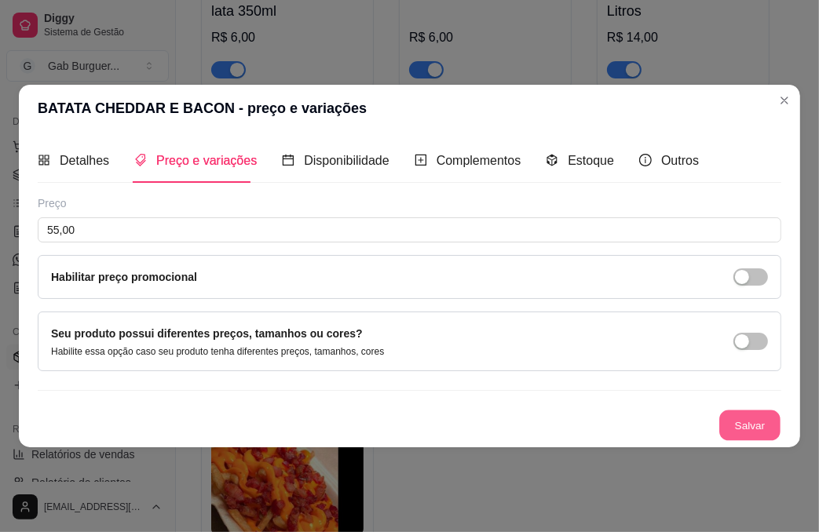
click at [748, 418] on button "Salvar" at bounding box center [749, 425] width 61 height 31
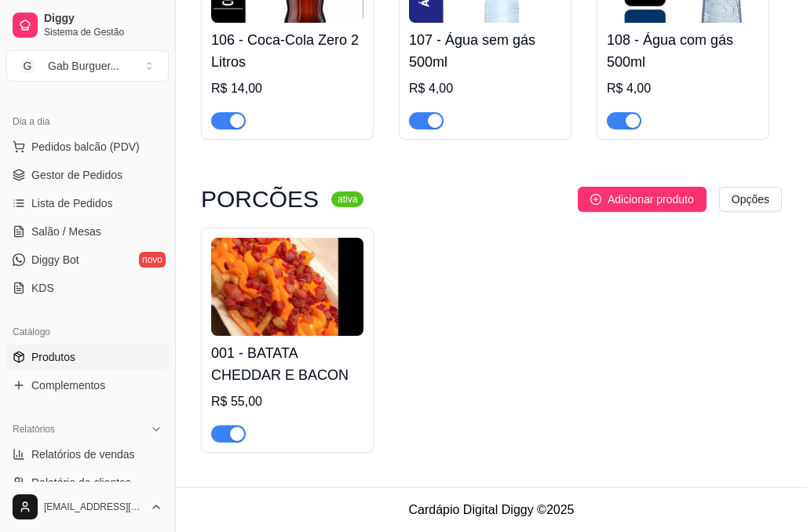
scroll to position [2394, 0]
click at [333, 290] on img at bounding box center [287, 287] width 152 height 98
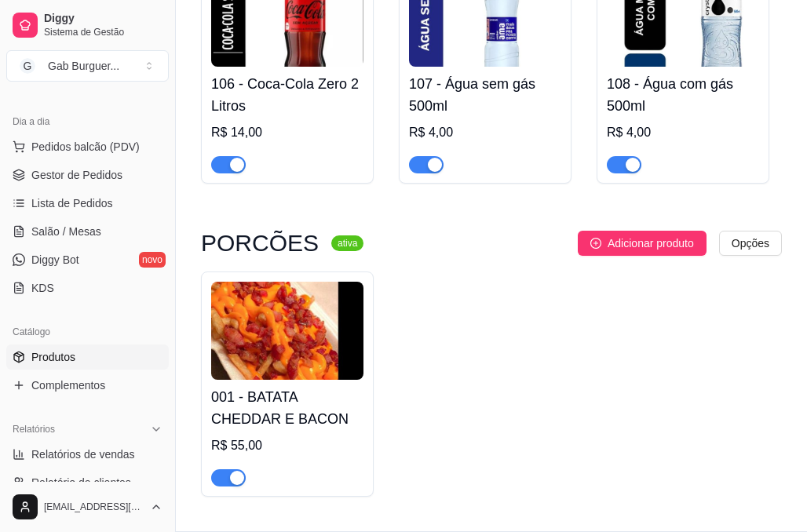
scroll to position [2316, 0]
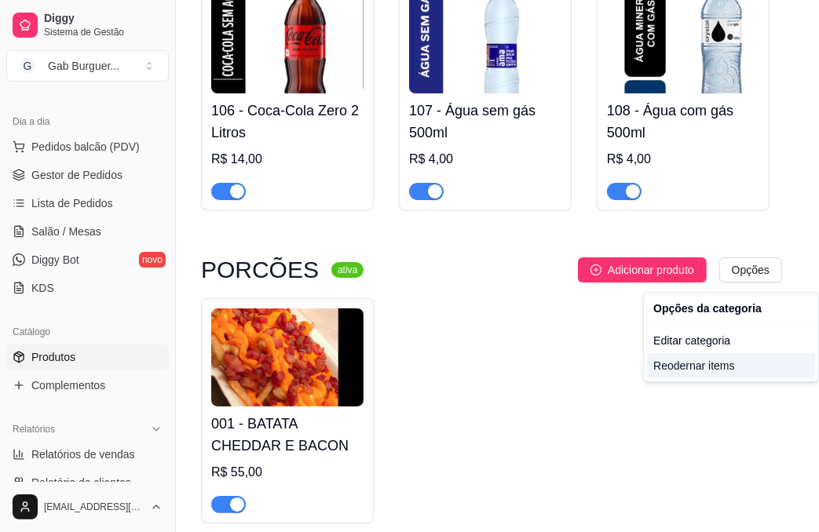
click at [708, 367] on div "Reodernar items" at bounding box center [731, 365] width 168 height 25
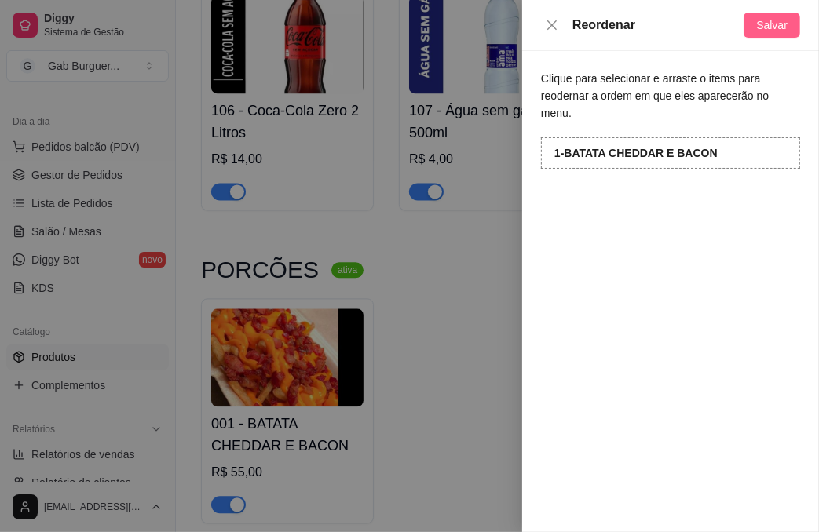
click at [768, 27] on span "Salvar" at bounding box center [771, 24] width 31 height 17
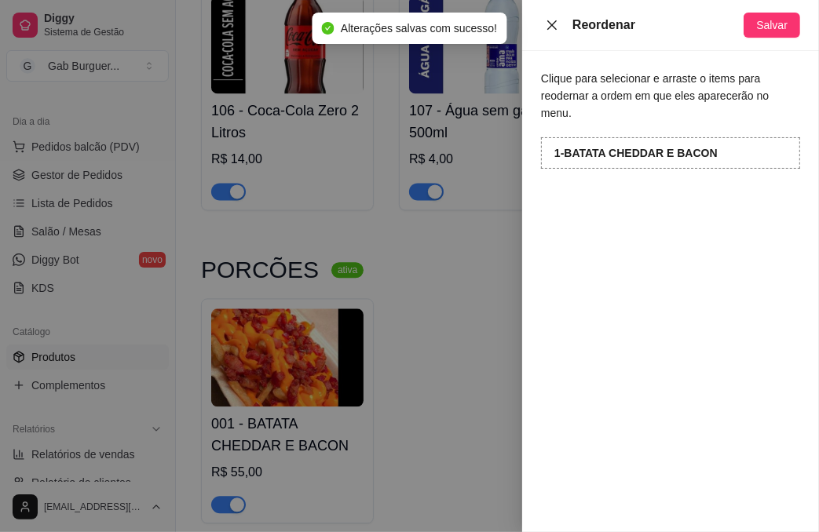
click at [552, 29] on icon "close" at bounding box center [551, 25] width 13 height 13
